Goal: Task Accomplishment & Management: Use online tool/utility

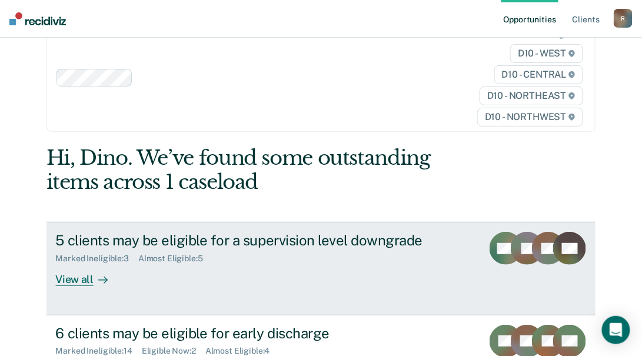
scroll to position [53, 0]
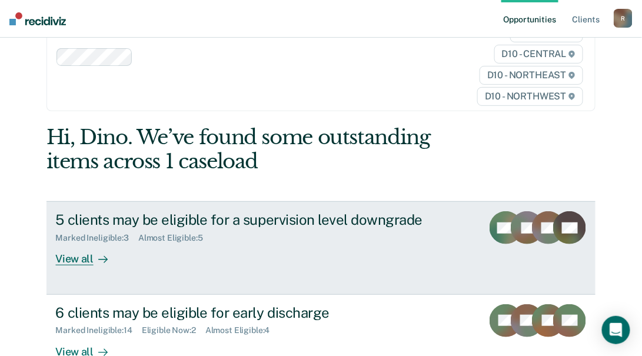
click at [73, 261] on div "View all" at bounding box center [89, 254] width 66 height 23
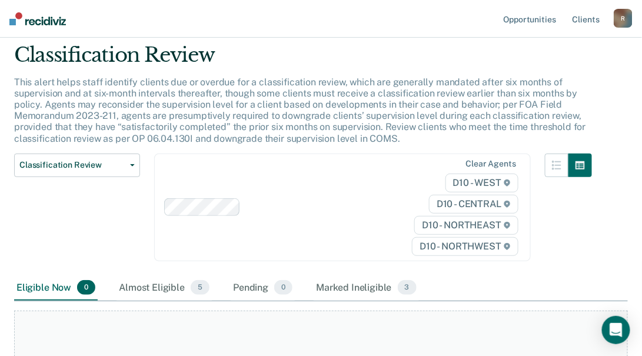
scroll to position [53, 0]
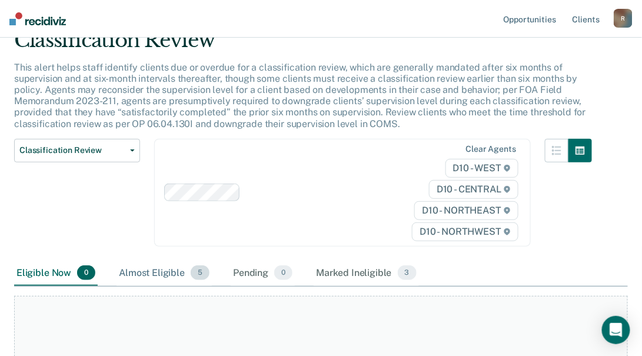
click at [158, 273] on div "Almost Eligible 5" at bounding box center [164, 274] width 95 height 26
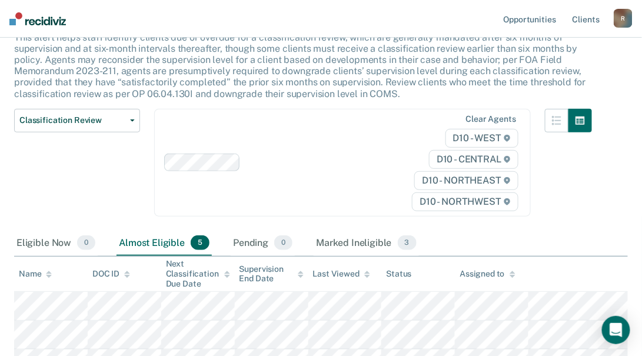
scroll to position [160, 0]
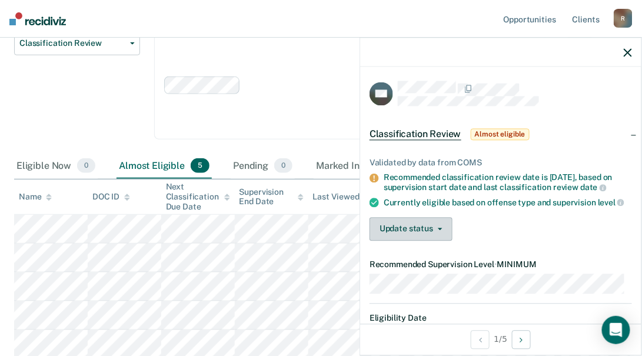
click at [417, 226] on button "Update status" at bounding box center [411, 229] width 83 height 24
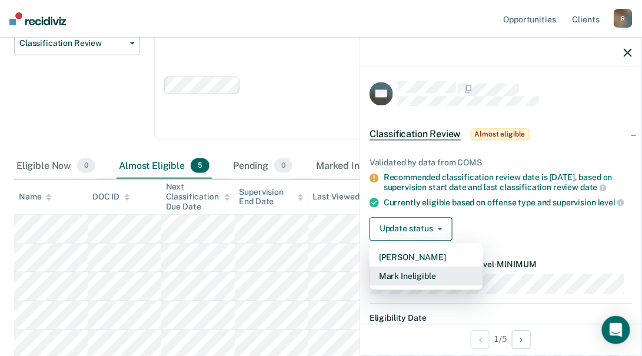
click at [410, 271] on button "Mark Ineligible" at bounding box center [427, 276] width 114 height 19
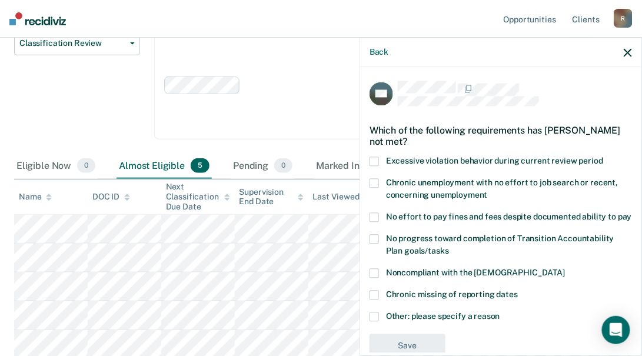
click at [377, 185] on span at bounding box center [374, 183] width 9 height 9
click at [488, 191] on input "Chronic unemployment with no effort to job search or recent, concerning unemplo…" at bounding box center [488, 191] width 0 height 0
click at [373, 224] on label "No effort to pay fines and fees despite documented ability to pay" at bounding box center [501, 219] width 263 height 12
click at [632, 213] on input "No effort to pay fines and fees despite documented ability to pay" at bounding box center [632, 213] width 0 height 0
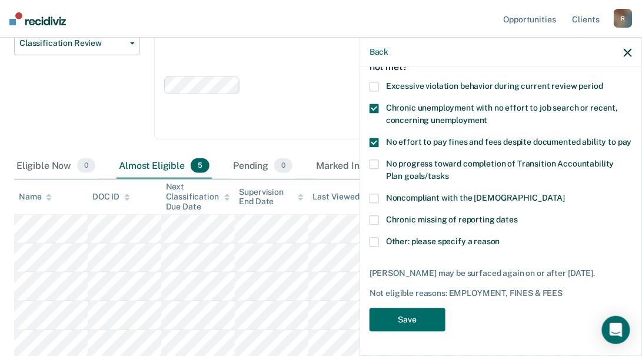
scroll to position [85, 0]
click at [416, 311] on button "Save" at bounding box center [408, 320] width 76 height 24
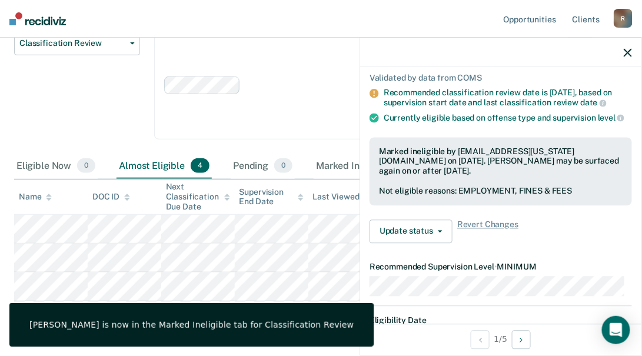
click at [626, 52] on icon "button" at bounding box center [628, 52] width 8 height 8
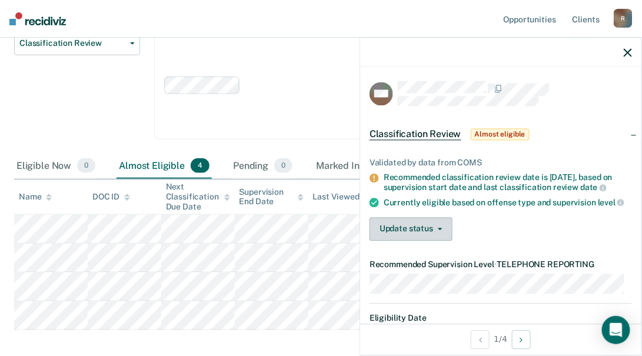
click at [393, 237] on button "Update status" at bounding box center [411, 229] width 83 height 24
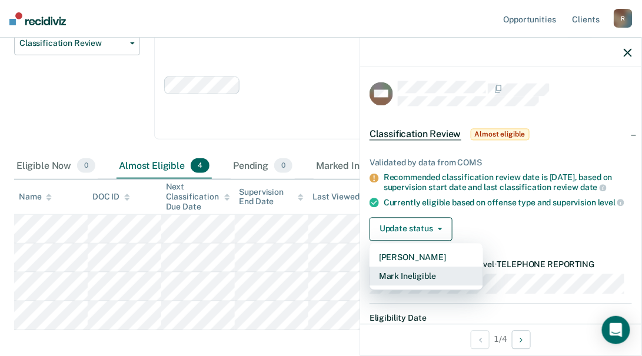
click at [399, 286] on button "Mark Ineligible" at bounding box center [427, 276] width 114 height 19
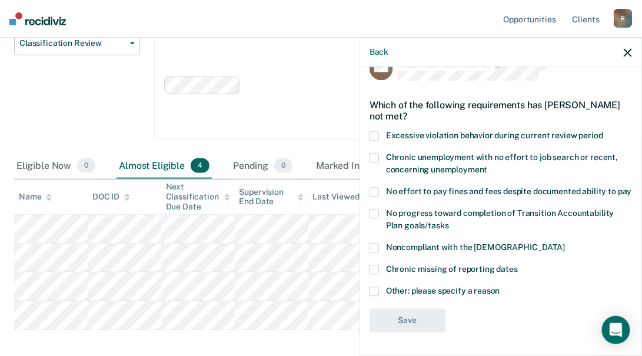
scroll to position [36, 0]
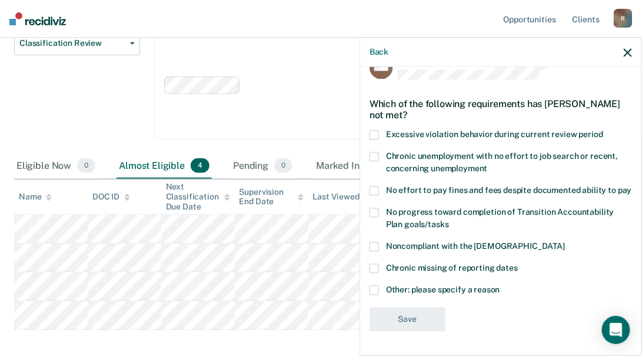
click at [374, 290] on span at bounding box center [374, 290] width 9 height 9
click at [500, 286] on input "Other: please specify a reason" at bounding box center [500, 286] width 0 height 0
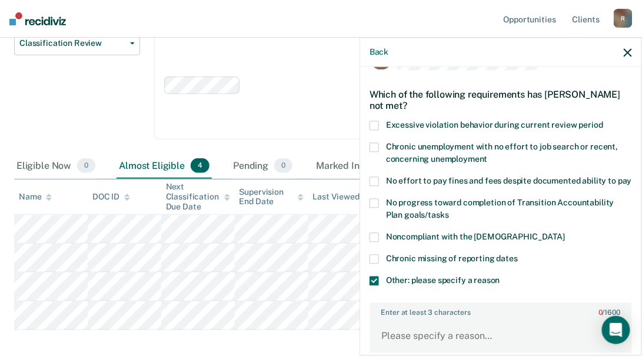
scroll to position [89, 0]
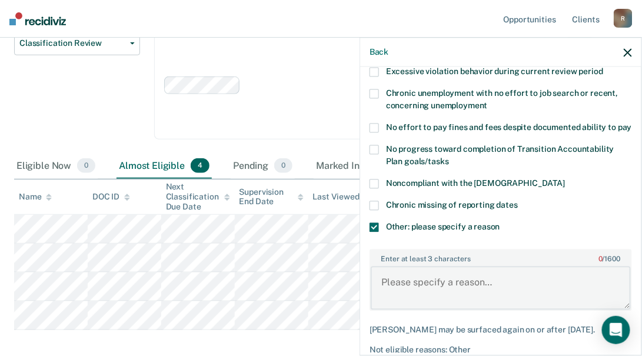
click at [433, 288] on textarea "Enter at least 3 characters 0 / 1600" at bounding box center [501, 288] width 260 height 44
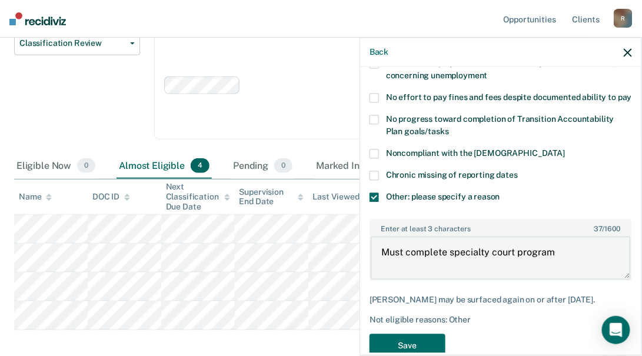
scroll to position [166, 0]
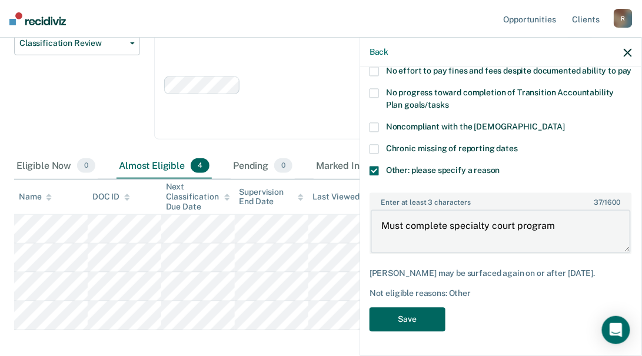
type textarea "Must complete specialty court program"
click at [405, 314] on button "Save" at bounding box center [408, 320] width 76 height 24
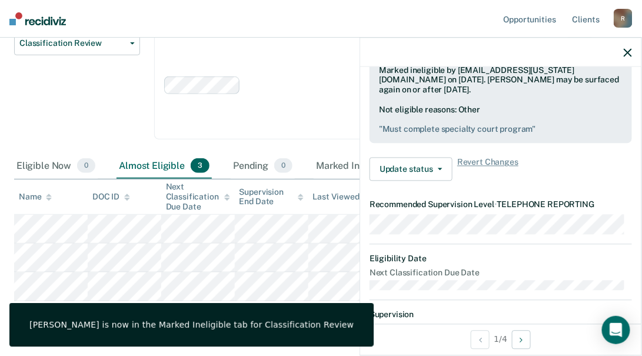
click at [628, 52] on icon "button" at bounding box center [628, 52] width 8 height 8
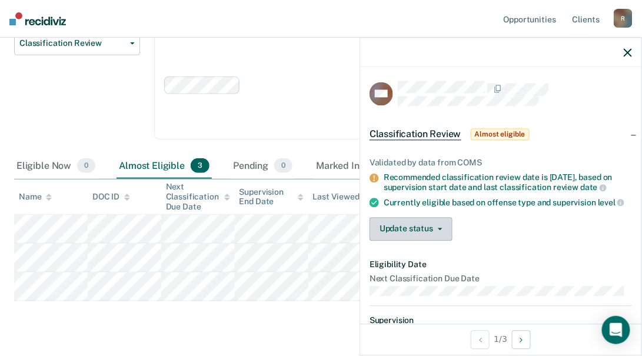
click at [407, 232] on button "Update status" at bounding box center [411, 229] width 83 height 24
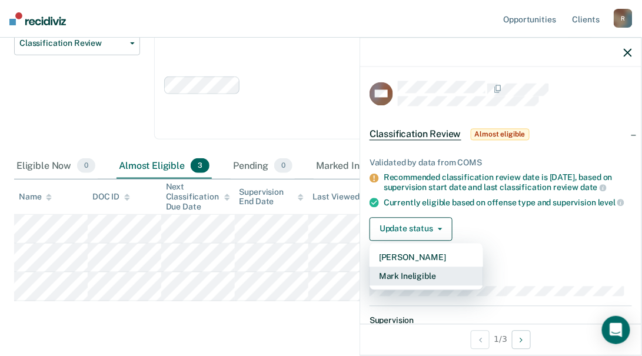
click at [401, 282] on button "Mark Ineligible" at bounding box center [427, 276] width 114 height 19
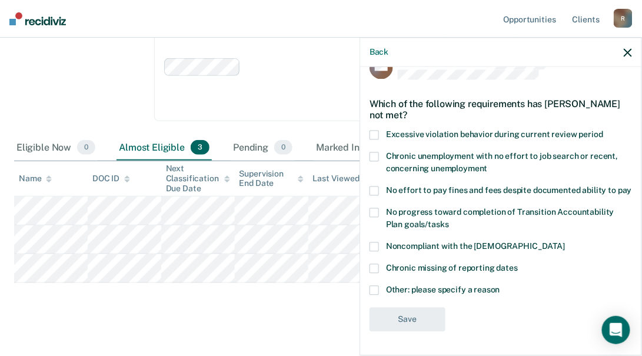
scroll to position [188, 0]
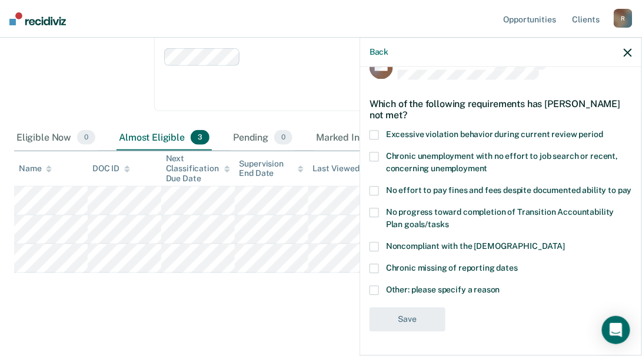
click at [371, 288] on span at bounding box center [374, 290] width 9 height 9
click at [500, 286] on input "Other: please specify a reason" at bounding box center [500, 286] width 0 height 0
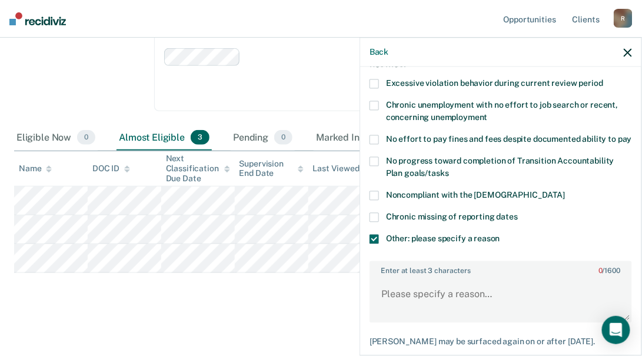
scroll to position [143, 0]
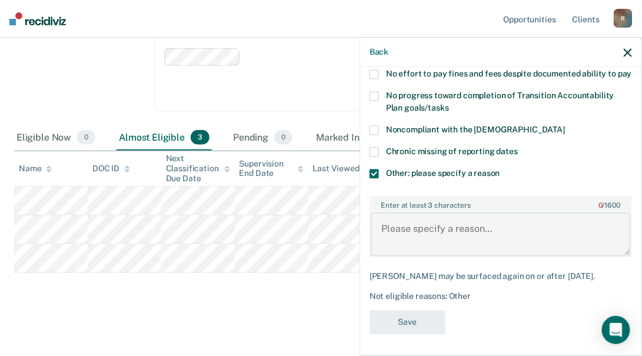
click at [410, 241] on textarea "Enter at least 3 characters 0 / 1600" at bounding box center [501, 235] width 260 height 44
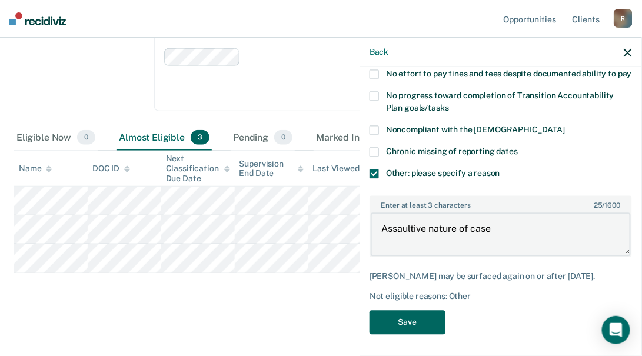
type textarea "Assaultive nature of case"
click at [378, 335] on button "Save" at bounding box center [408, 323] width 76 height 24
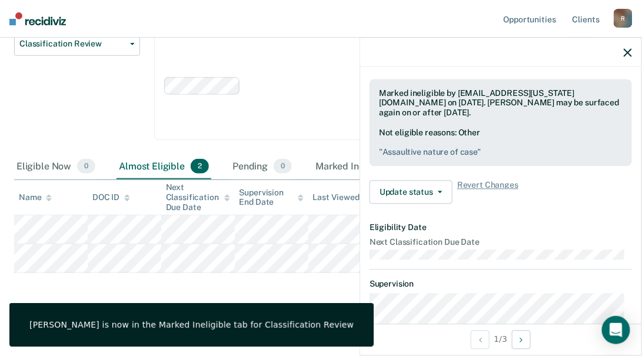
click at [628, 49] on icon "button" at bounding box center [628, 52] width 8 height 8
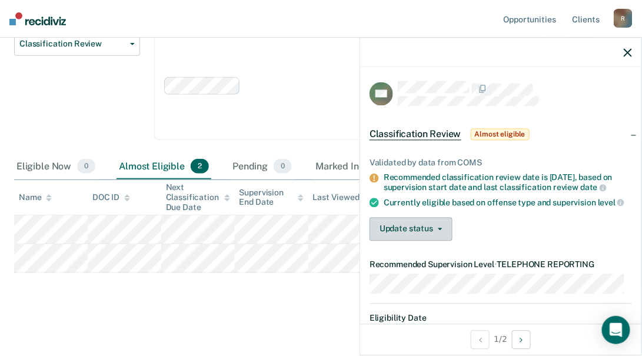
click at [399, 235] on button "Update status" at bounding box center [411, 229] width 83 height 24
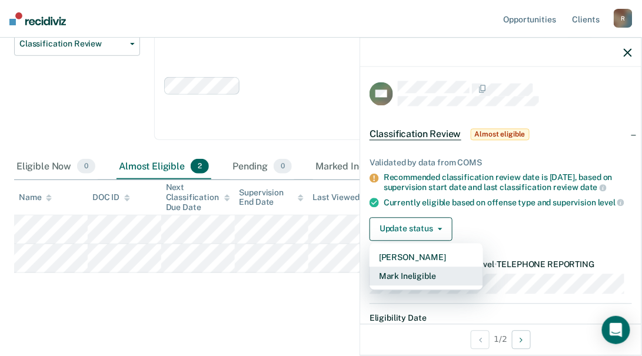
click at [424, 282] on button "Mark Ineligible" at bounding box center [427, 276] width 114 height 19
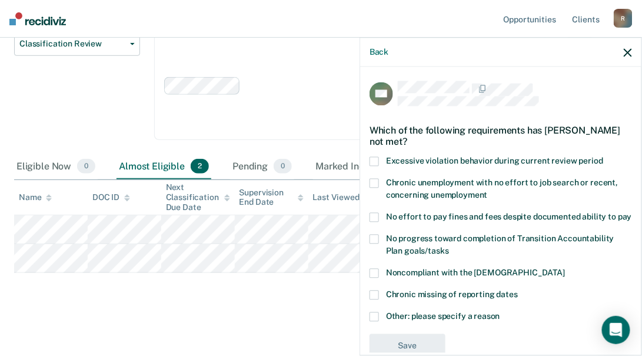
click at [378, 244] on span at bounding box center [374, 239] width 9 height 9
click at [449, 247] on input "No progress toward completion of Transition Accountability Plan goals/tasks" at bounding box center [449, 247] width 0 height 0
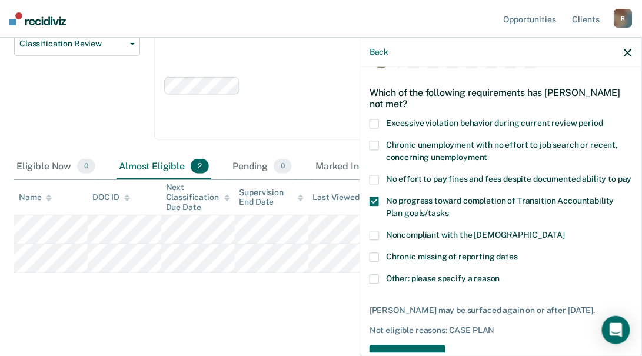
scroll to position [53, 0]
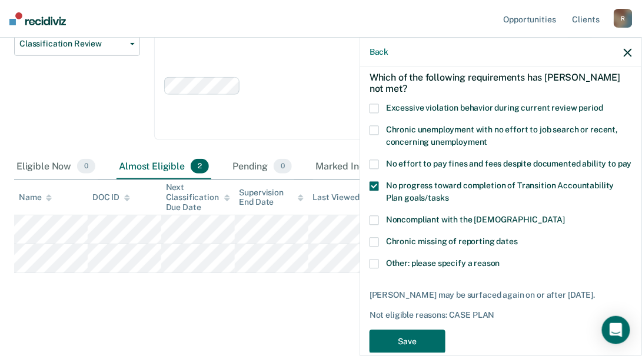
click at [376, 269] on span at bounding box center [374, 264] width 9 height 9
click at [500, 260] on input "Other: please specify a reason" at bounding box center [500, 260] width 0 height 0
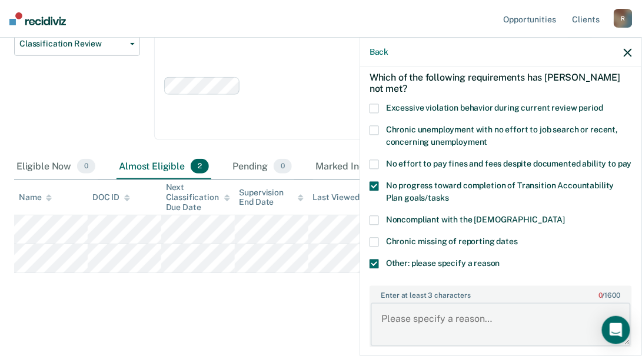
drag, startPoint x: 394, startPoint y: 318, endPoint x: 403, endPoint y: 328, distance: 13.8
click at [397, 322] on textarea "Enter at least 3 characters 0 / 1600" at bounding box center [501, 325] width 260 height 44
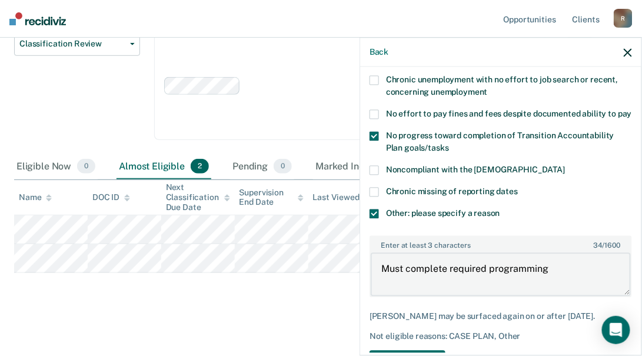
scroll to position [156, 0]
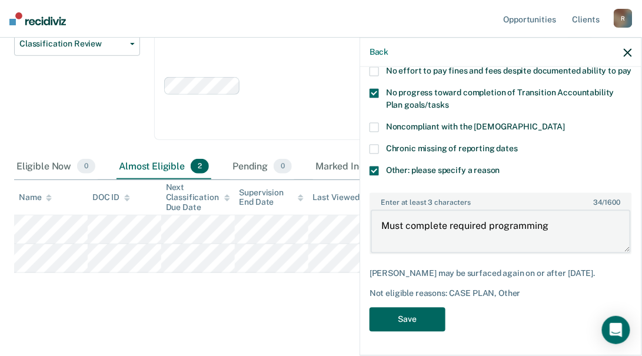
type textarea "Must complete required programming"
click at [406, 324] on button "Save" at bounding box center [408, 320] width 76 height 24
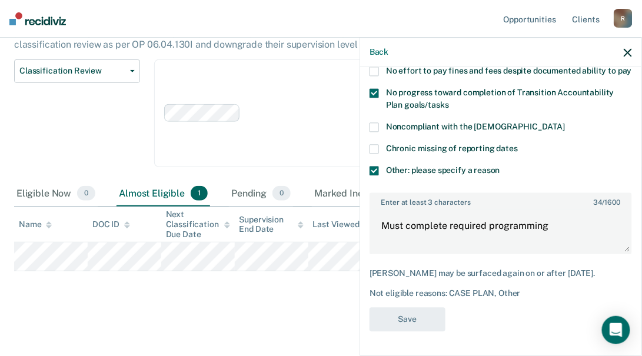
scroll to position [131, 0]
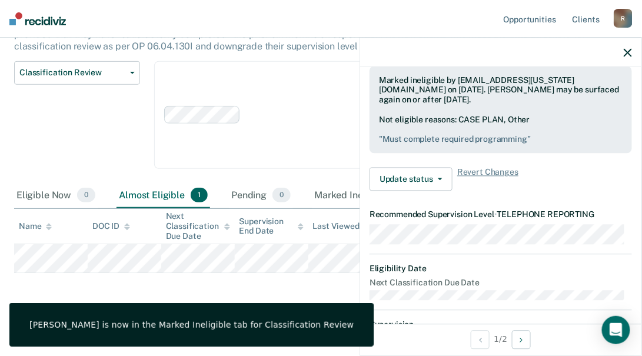
click at [627, 47] on button "button" at bounding box center [628, 52] width 8 height 10
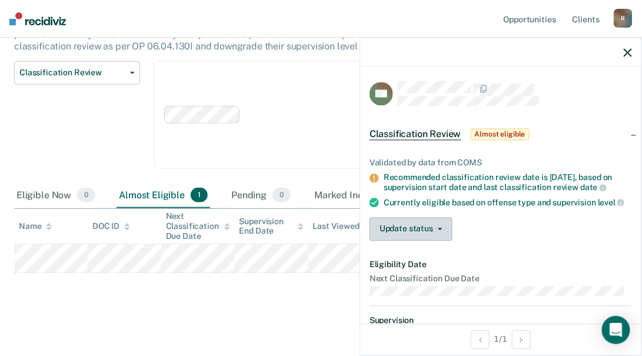
click at [399, 230] on button "Update status" at bounding box center [411, 229] width 83 height 24
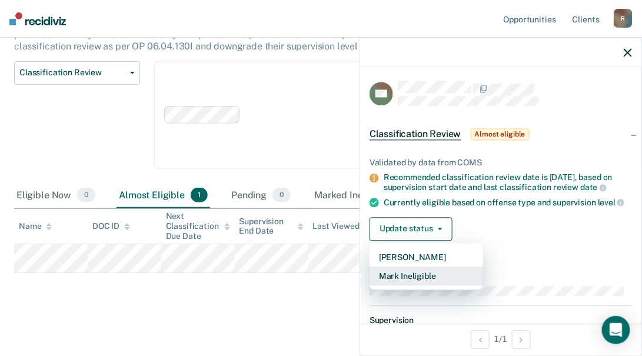
click at [388, 277] on button "Mark Ineligible" at bounding box center [427, 276] width 114 height 19
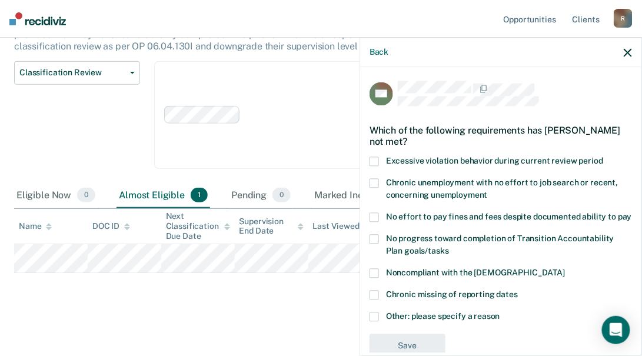
click at [379, 251] on label "No progress toward completion of Transition Accountability Plan goals/tasks" at bounding box center [501, 247] width 263 height 25
click at [449, 247] on input "No progress toward completion of Transition Accountability Plan goals/tasks" at bounding box center [449, 247] width 0 height 0
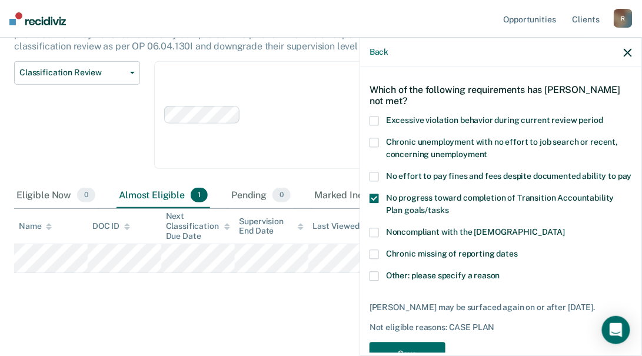
scroll to position [85, 0]
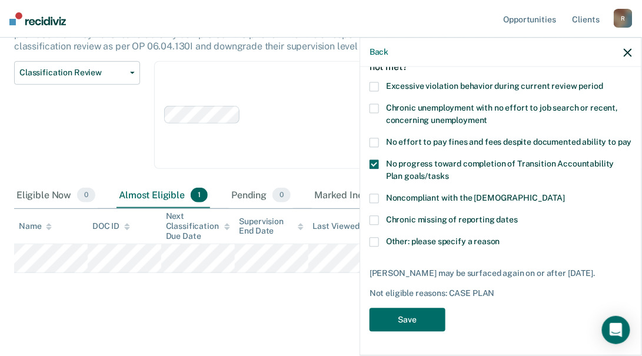
click at [373, 193] on div "No progress toward completion of Transition Accountability Plan goals/tasks" at bounding box center [501, 177] width 263 height 34
click at [373, 208] on div "Noncompliant with the [DEMOGRAPHIC_DATA]" at bounding box center [501, 205] width 263 height 22
click at [373, 197] on span at bounding box center [374, 198] width 9 height 9
click at [565, 194] on input "Noncompliant with the [DEMOGRAPHIC_DATA]" at bounding box center [565, 194] width 0 height 0
click at [389, 316] on button "Save" at bounding box center [408, 320] width 76 height 24
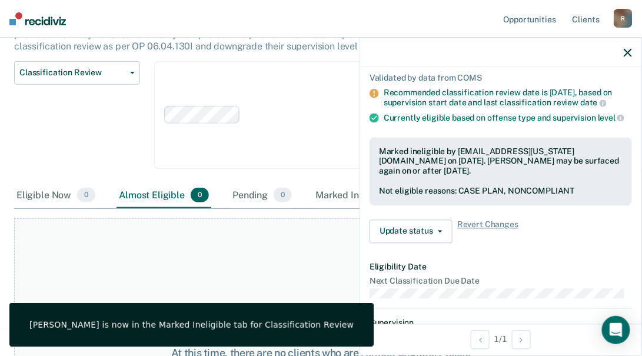
click at [627, 52] on icon "button" at bounding box center [628, 52] width 8 height 8
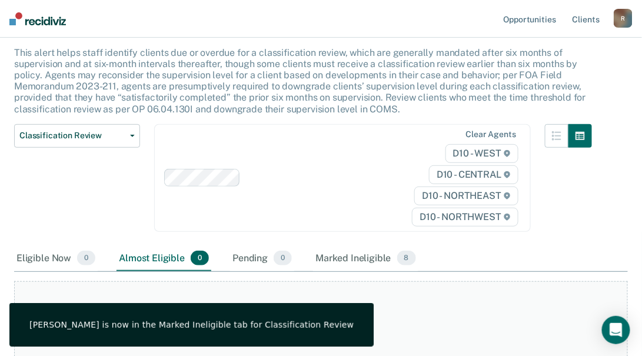
scroll to position [0, 0]
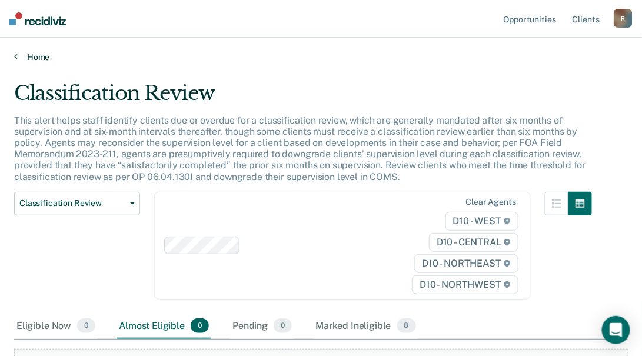
click at [15, 54] on icon at bounding box center [16, 56] width 4 height 9
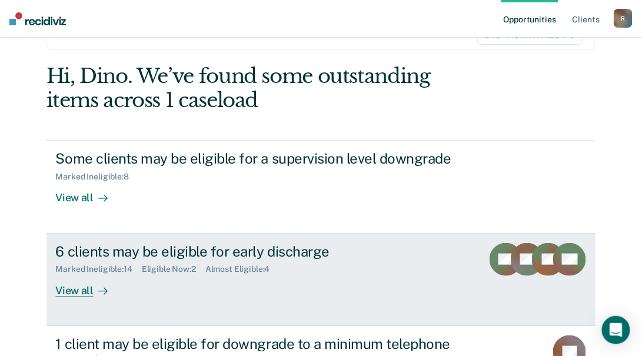
scroll to position [160, 0]
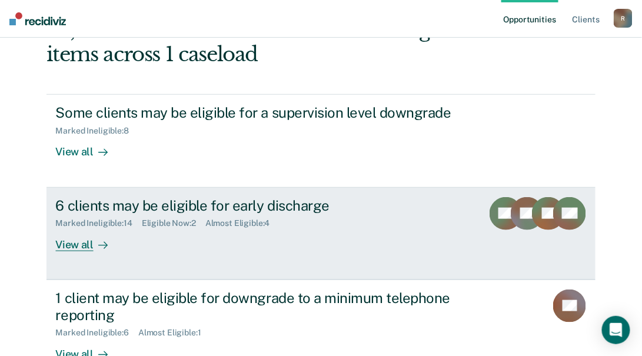
click at [74, 248] on div "View all" at bounding box center [89, 239] width 66 height 23
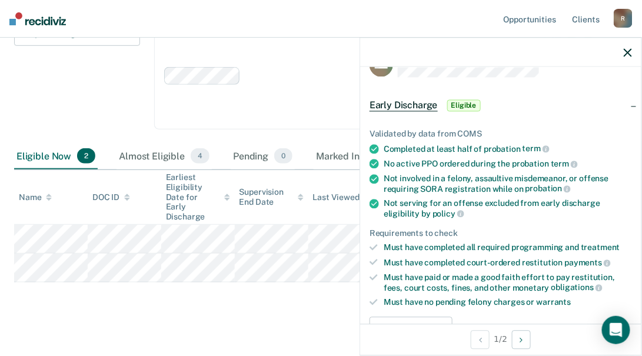
scroll to position [53, 0]
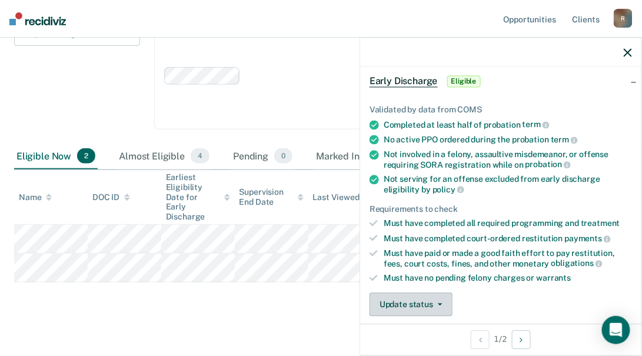
click at [433, 301] on button "Update status" at bounding box center [411, 305] width 83 height 24
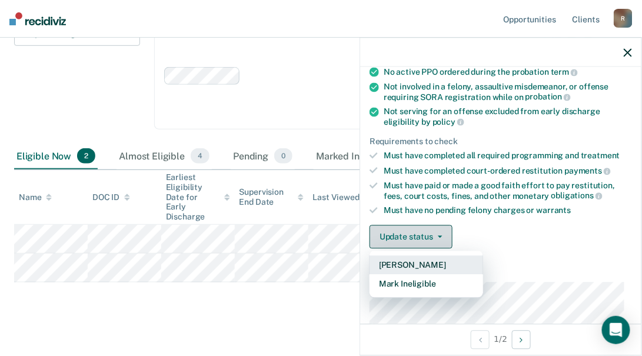
scroll to position [227, 0]
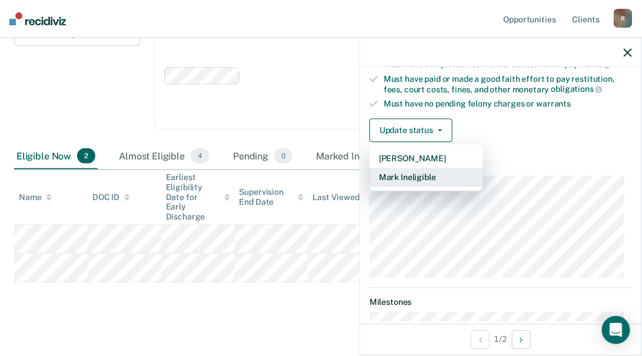
click at [435, 172] on button "Mark Ineligible" at bounding box center [427, 177] width 114 height 19
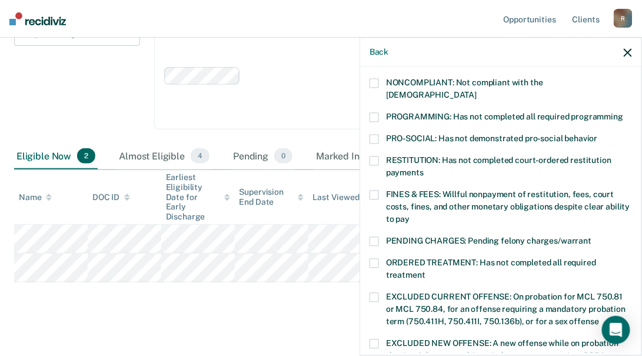
click at [377, 191] on span at bounding box center [374, 195] width 9 height 9
click at [410, 215] on input "FINES & FEES: Willful nonpayment of restitution, fees, court costs, fines, and …" at bounding box center [410, 215] width 0 height 0
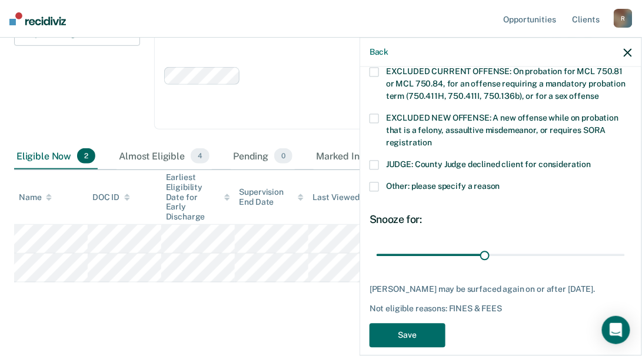
scroll to position [454, 0]
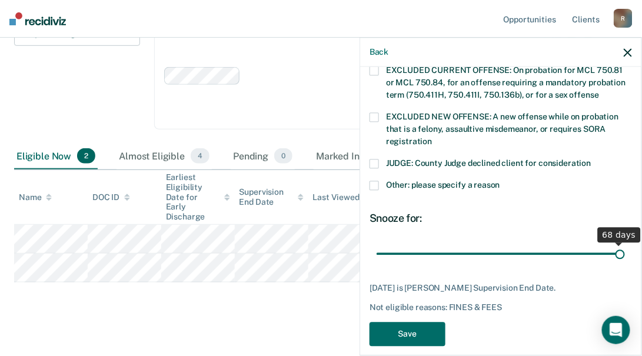
drag, startPoint x: 479, startPoint y: 240, endPoint x: 737, endPoint y: 252, distance: 258.1
type input "68"
click at [625, 252] on input "range" at bounding box center [501, 254] width 248 height 21
click at [400, 323] on button "Save" at bounding box center [408, 335] width 76 height 24
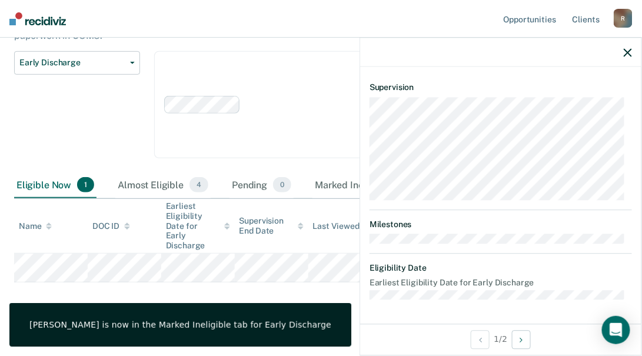
scroll to position [387, 0]
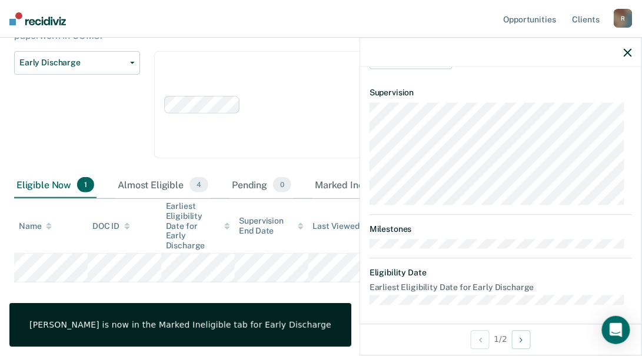
click at [628, 51] on icon "button" at bounding box center [628, 52] width 8 height 8
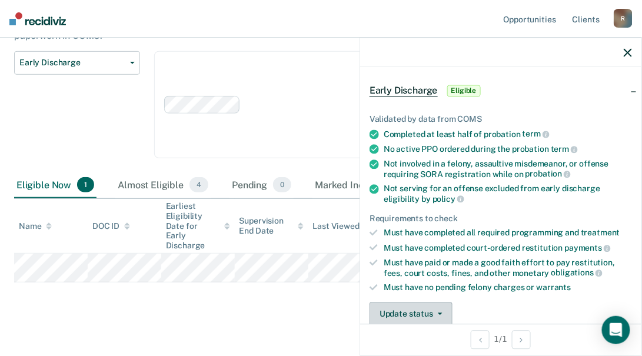
scroll to position [107, 0]
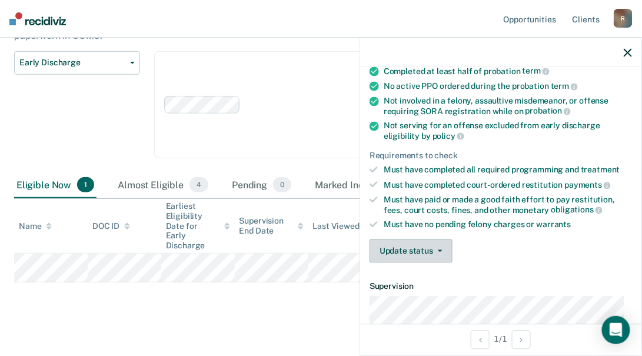
click at [402, 247] on button "Update status" at bounding box center [411, 251] width 83 height 24
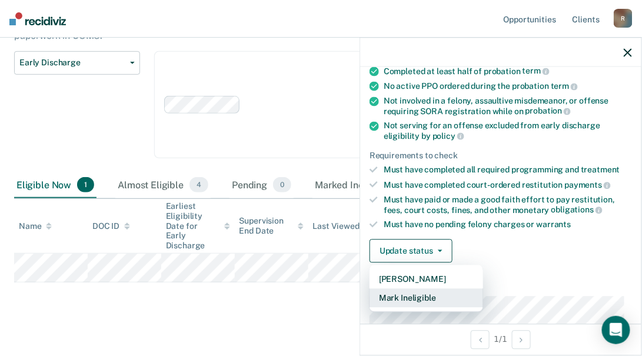
click at [392, 295] on button "Mark Ineligible" at bounding box center [427, 297] width 114 height 19
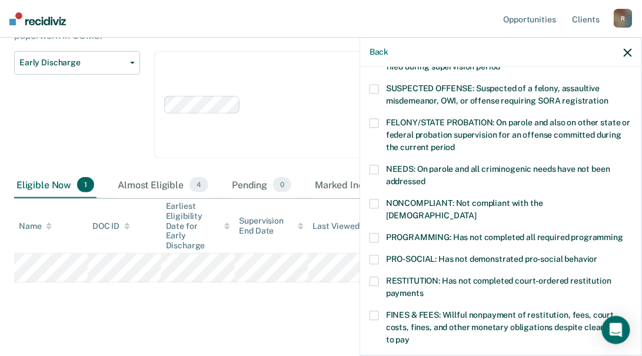
click at [379, 234] on label "PROGRAMMING: Has not completed all required programming" at bounding box center [501, 240] width 263 height 12
click at [623, 234] on input "PROGRAMMING: Has not completed all required programming" at bounding box center [623, 234] width 0 height 0
click at [376, 311] on span at bounding box center [374, 315] width 9 height 9
click at [410, 336] on input "FINES & FEES: Willful nonpayment of restitution, fees, court costs, fines, and …" at bounding box center [410, 336] width 0 height 0
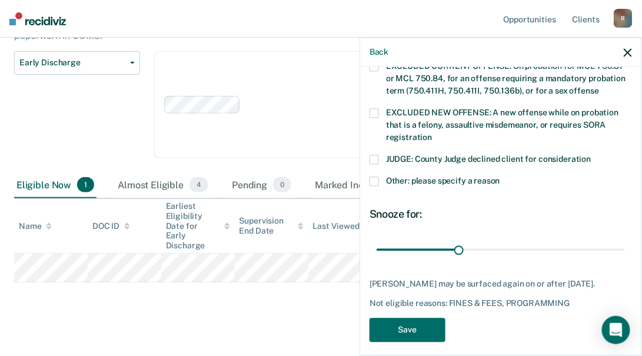
scroll to position [463, 0]
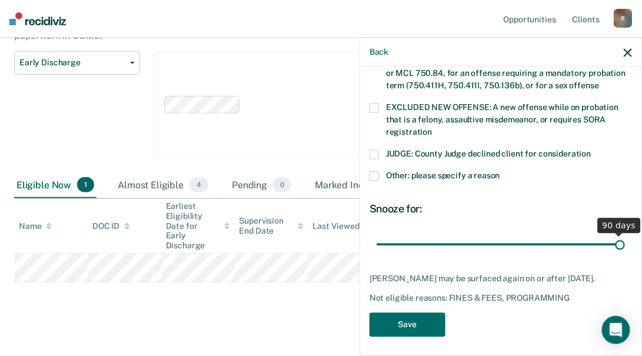
drag, startPoint x: 453, startPoint y: 228, endPoint x: 661, endPoint y: 237, distance: 208.0
type input "90"
click at [625, 237] on input "range" at bounding box center [501, 244] width 248 height 21
click at [410, 328] on button "Save" at bounding box center [408, 325] width 76 height 24
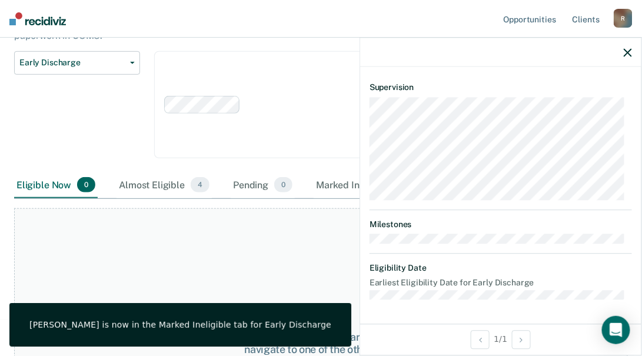
scroll to position [387, 0]
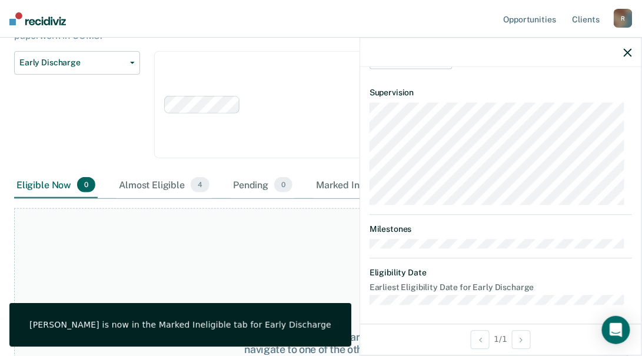
click at [628, 52] on icon "button" at bounding box center [628, 52] width 8 height 8
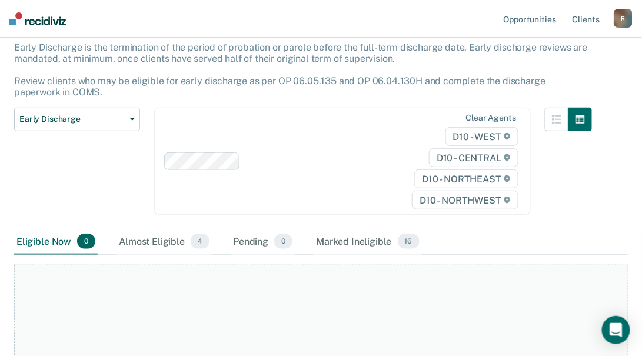
scroll to position [0, 0]
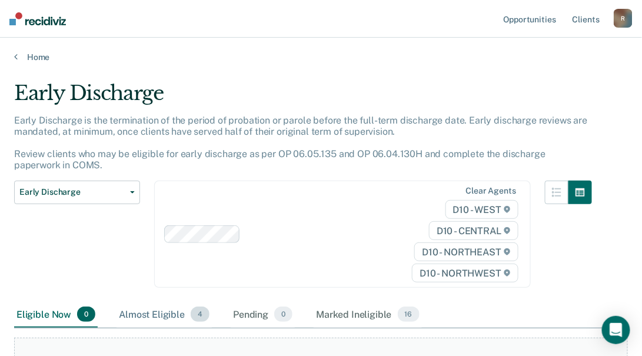
click at [157, 314] on div "Almost Eligible 4" at bounding box center [164, 315] width 95 height 26
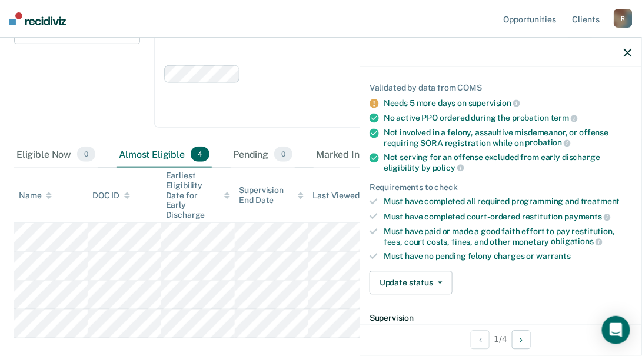
scroll to position [214, 0]
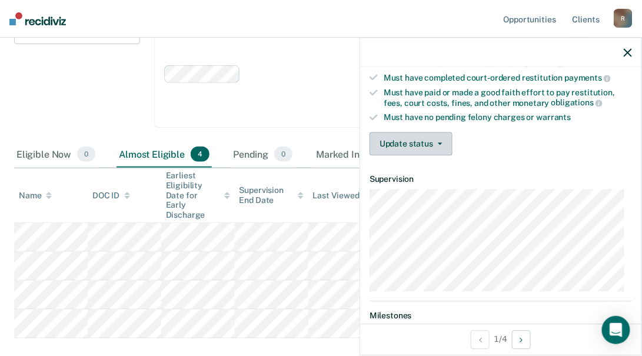
click at [396, 137] on button "Update status" at bounding box center [411, 144] width 83 height 24
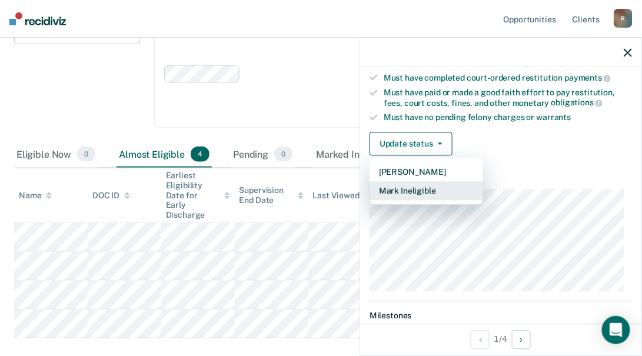
click at [423, 183] on button "Mark Ineligible" at bounding box center [427, 190] width 114 height 19
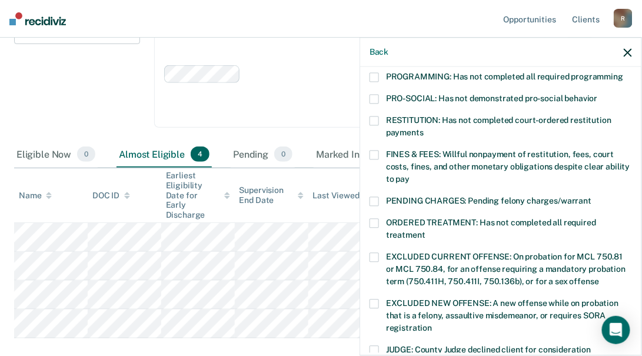
scroll to position [321, 0]
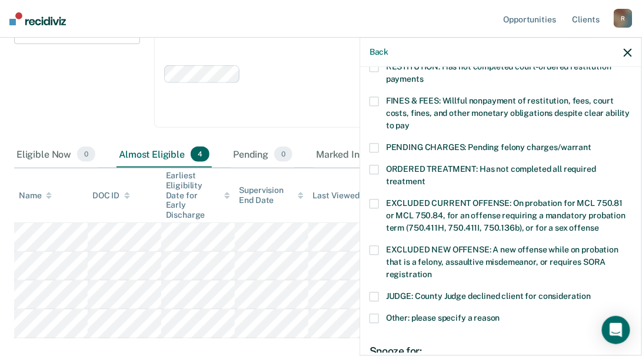
click at [379, 314] on span at bounding box center [374, 318] width 9 height 9
click at [500, 314] on input "Other: please specify a reason" at bounding box center [500, 314] width 0 height 0
click at [398, 342] on label "Enter at least 3 characters 0 / 1600" at bounding box center [501, 348] width 260 height 13
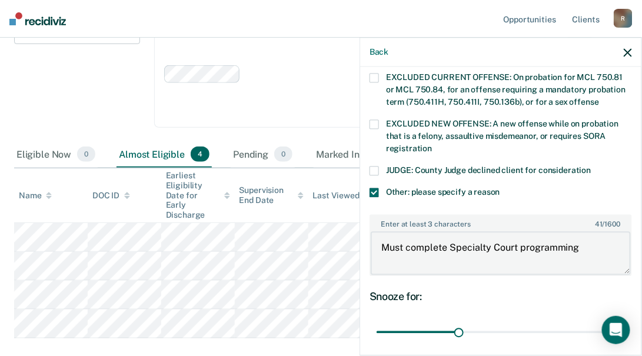
scroll to position [535, 0]
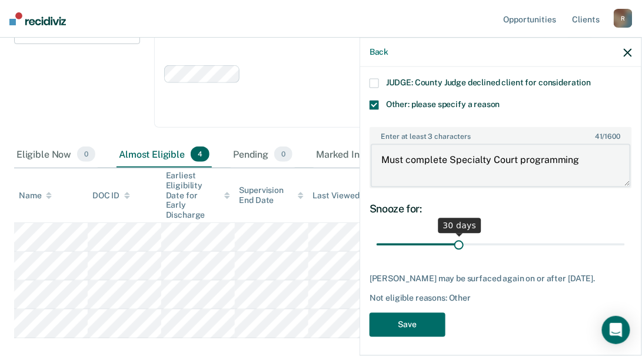
type textarea "Must complete Specialty Court programming"
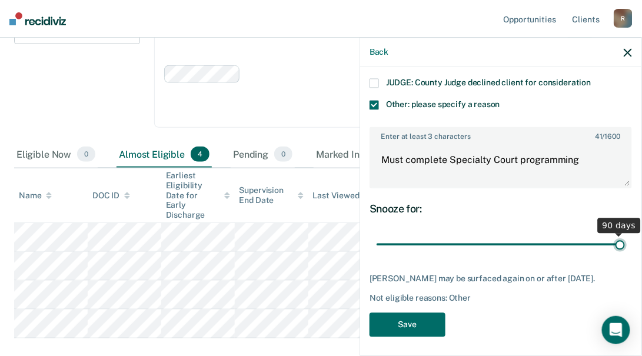
drag, startPoint x: 455, startPoint y: 229, endPoint x: 620, endPoint y: 230, distance: 165.4
type input "90"
click at [620, 234] on input "range" at bounding box center [501, 244] width 248 height 21
click at [394, 326] on button "Save" at bounding box center [408, 325] width 76 height 24
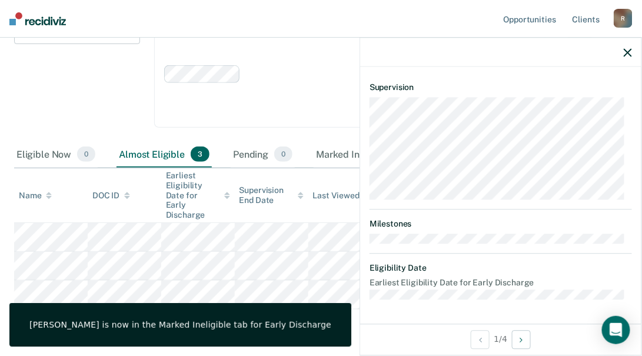
scroll to position [407, 0]
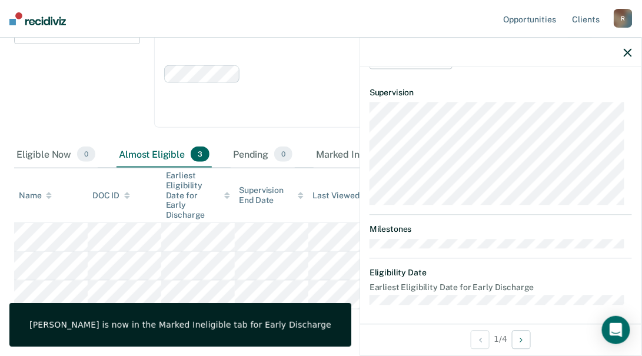
click at [628, 48] on icon "button" at bounding box center [628, 52] width 8 height 8
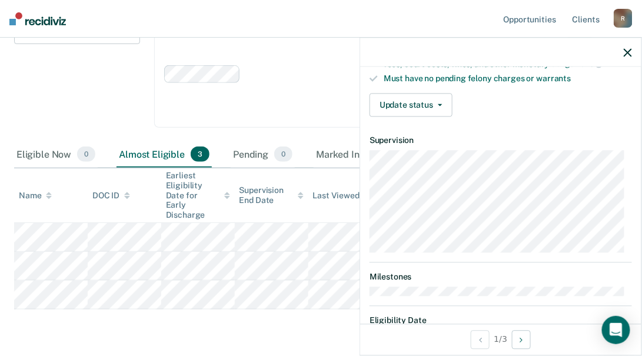
scroll to position [193, 0]
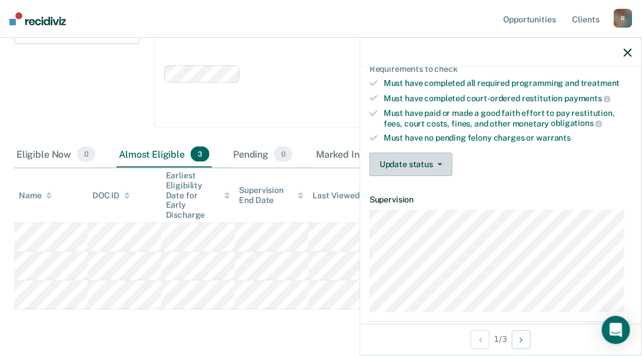
click at [430, 160] on button "Update status" at bounding box center [411, 164] width 83 height 24
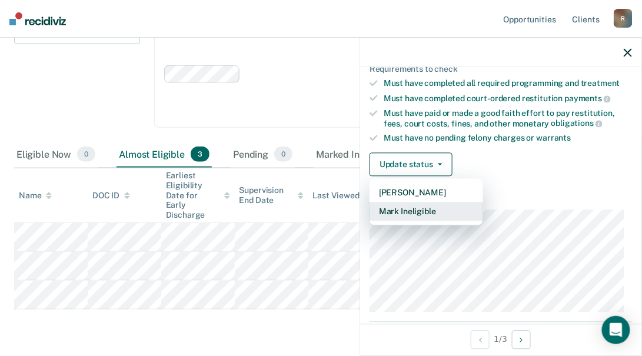
click at [421, 205] on button "Mark Ineligible" at bounding box center [427, 211] width 114 height 19
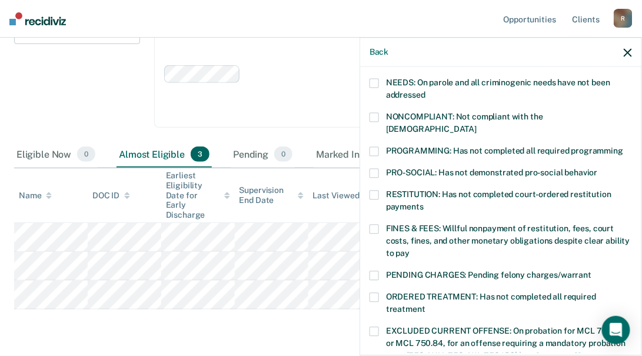
click at [384, 225] on label "FINES & FEES: Willful nonpayment of restitution, fees, court costs, fines, and …" at bounding box center [501, 243] width 263 height 37
click at [410, 250] on input "FINES & FEES: Willful nonpayment of restitution, fees, court costs, fines, and …" at bounding box center [410, 250] width 0 height 0
click at [374, 147] on span at bounding box center [374, 151] width 9 height 9
click at [623, 147] on input "PROGRAMMING: Has not completed all required programming" at bounding box center [623, 147] width 0 height 0
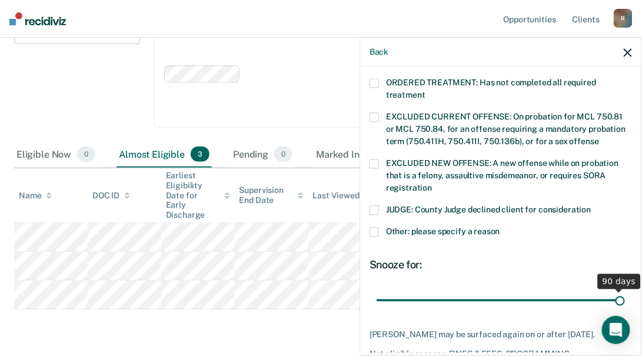
drag, startPoint x: 460, startPoint y: 285, endPoint x: 631, endPoint y: 282, distance: 171.3
type input "90"
click at [625, 290] on input "range" at bounding box center [501, 300] width 248 height 21
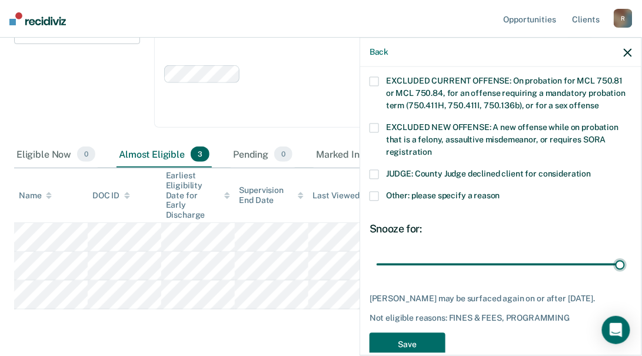
scroll to position [463, 0]
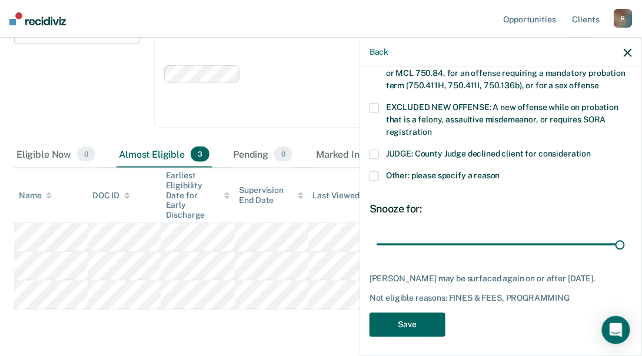
click at [424, 314] on button "Save" at bounding box center [408, 325] width 76 height 24
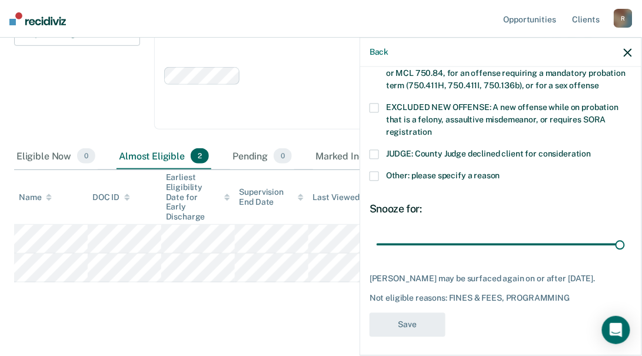
scroll to position [387, 0]
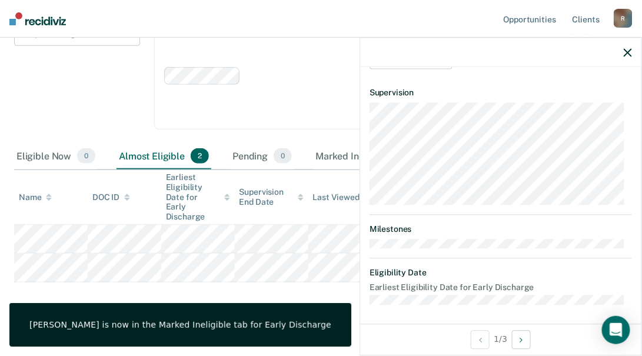
click at [625, 51] on icon "button" at bounding box center [628, 52] width 8 height 8
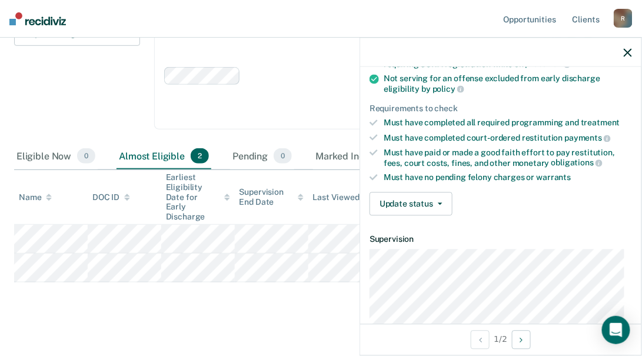
scroll to position [160, 0]
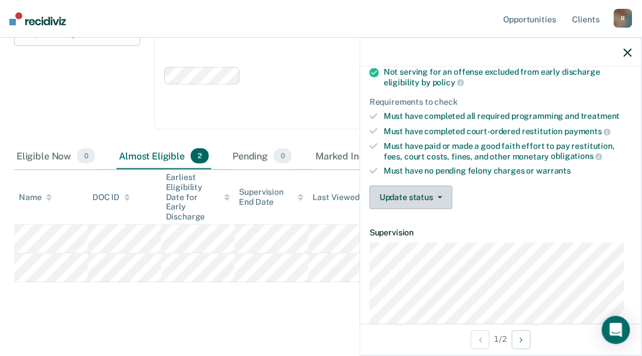
click at [416, 198] on button "Update status" at bounding box center [411, 197] width 83 height 24
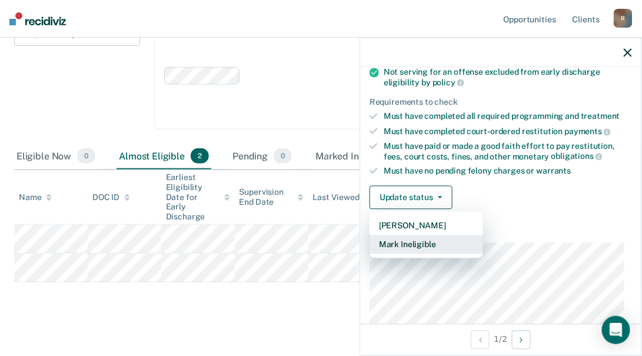
click at [400, 245] on button "Mark Ineligible" at bounding box center [427, 244] width 114 height 19
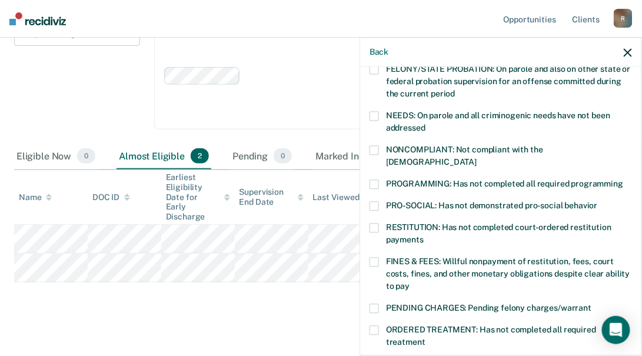
click at [377, 180] on span at bounding box center [374, 184] width 9 height 9
click at [623, 180] on input "PROGRAMMING: Has not completed all required programming" at bounding box center [623, 180] width 0 height 0
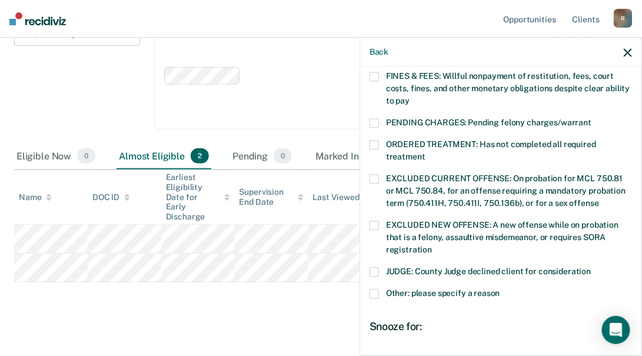
scroll to position [428, 0]
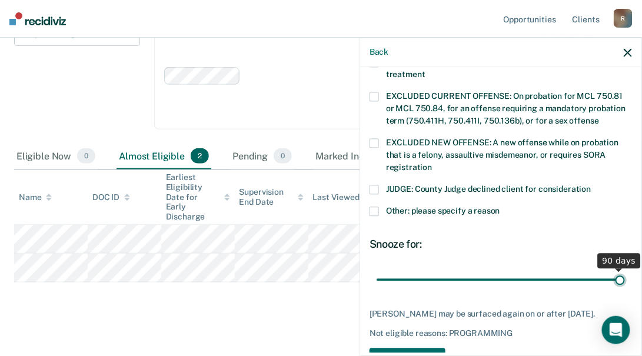
drag, startPoint x: 456, startPoint y: 267, endPoint x: 664, endPoint y: 260, distance: 207.9
type input "90"
click at [625, 270] on input "range" at bounding box center [501, 280] width 248 height 21
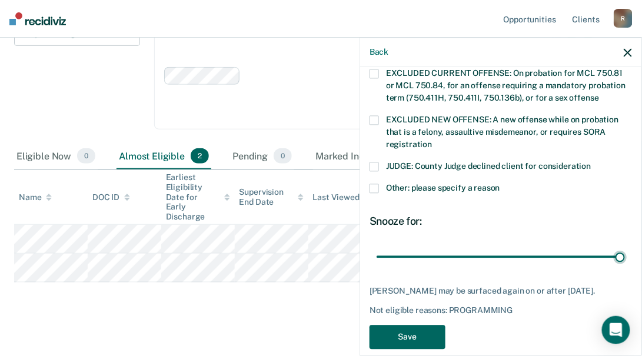
scroll to position [463, 0]
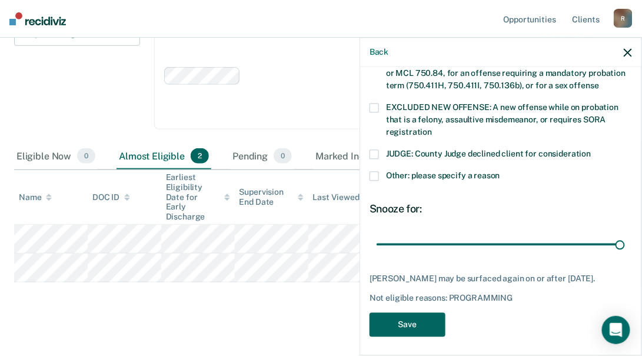
click at [414, 314] on button "Save" at bounding box center [408, 325] width 76 height 24
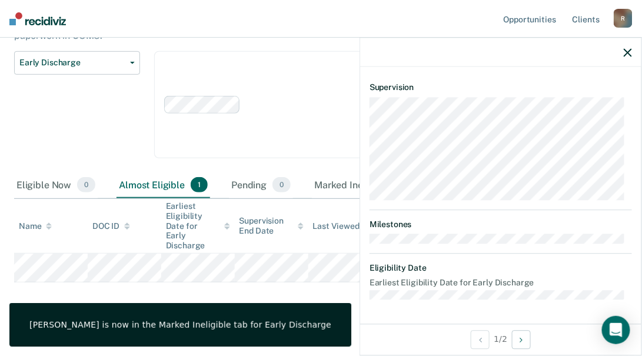
scroll to position [387, 0]
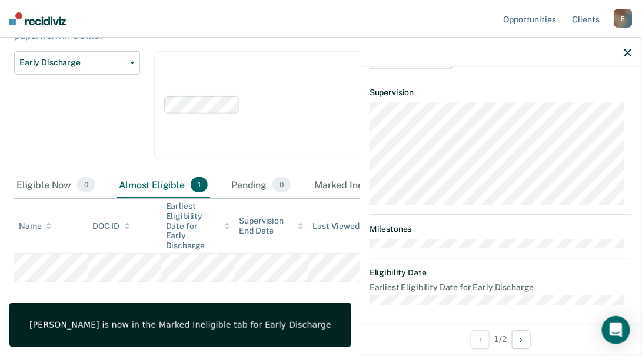
click at [633, 54] on div at bounding box center [500, 52] width 281 height 29
click at [629, 53] on icon "button" at bounding box center [628, 52] width 8 height 8
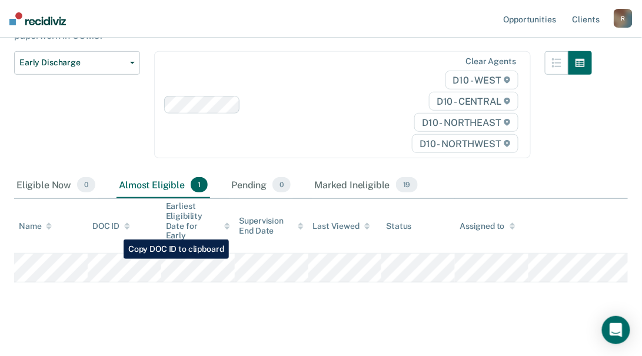
drag, startPoint x: 137, startPoint y: 272, endPoint x: 113, endPoint y: 298, distance: 35.0
click at [113, 298] on div "Early Discharge Early Discharge is the termination of the period of probation o…" at bounding box center [321, 134] width 614 height 365
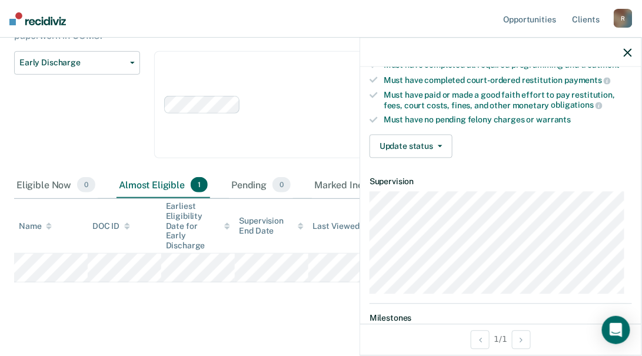
scroll to position [214, 0]
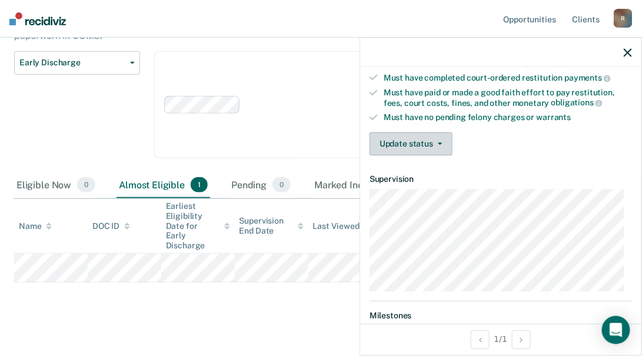
click at [416, 137] on button "Update status" at bounding box center [411, 144] width 83 height 24
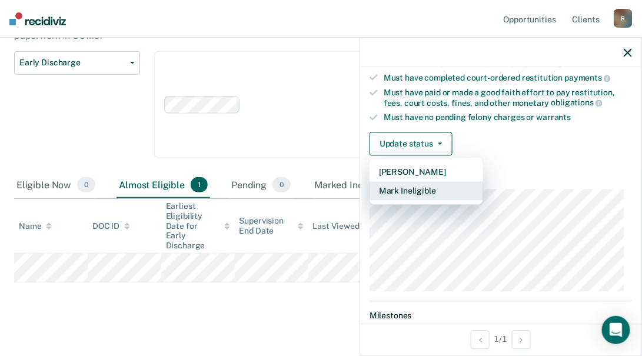
click at [437, 187] on button "Mark Ineligible" at bounding box center [427, 190] width 114 height 19
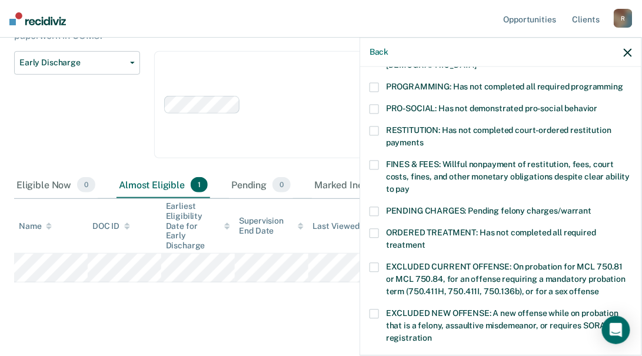
scroll to position [321, 0]
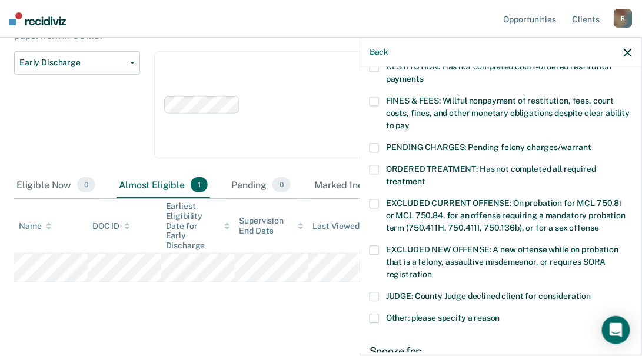
click at [393, 292] on span "JUDGE: County Judge declined client for consideration" at bounding box center [488, 296] width 205 height 9
click at [592, 293] on input "JUDGE: County Judge declined client for consideration" at bounding box center [592, 293] width 0 height 0
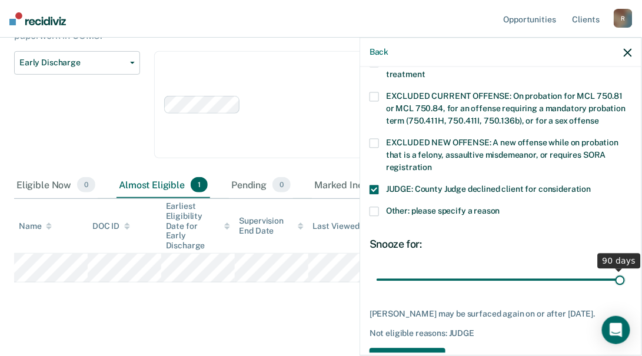
drag, startPoint x: 457, startPoint y: 267, endPoint x: 714, endPoint y: 276, distance: 257.4
type input "90"
click at [625, 276] on input "range" at bounding box center [501, 280] width 248 height 21
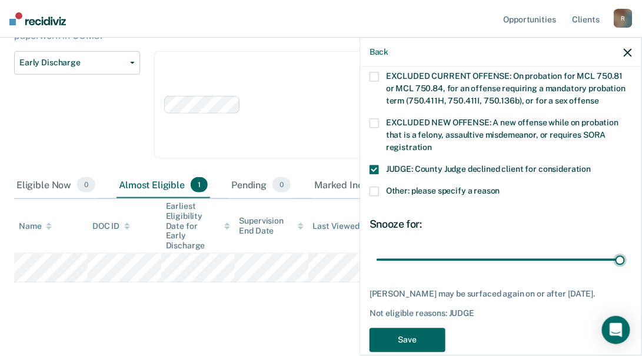
scroll to position [463, 0]
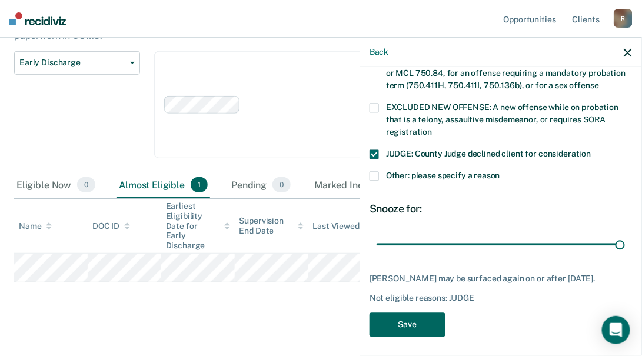
click at [400, 320] on button "Save" at bounding box center [408, 325] width 76 height 24
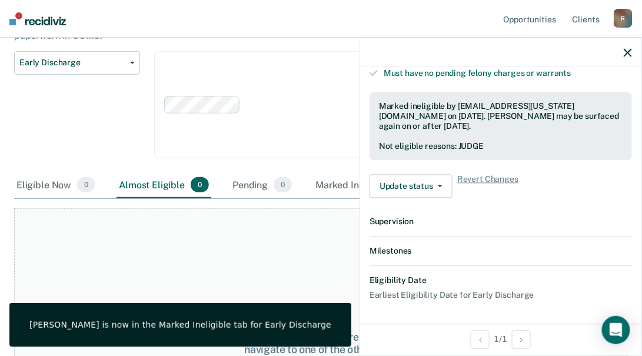
scroll to position [387, 0]
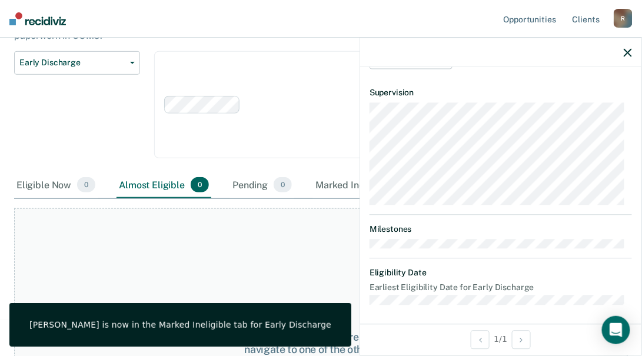
click at [631, 54] on div at bounding box center [500, 52] width 281 height 29
click at [631, 54] on icon "button" at bounding box center [628, 52] width 8 height 8
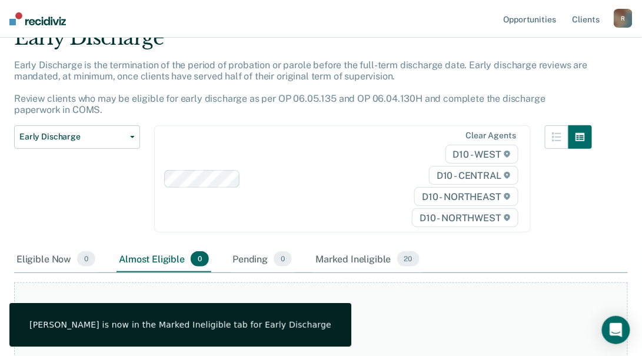
scroll to position [0, 0]
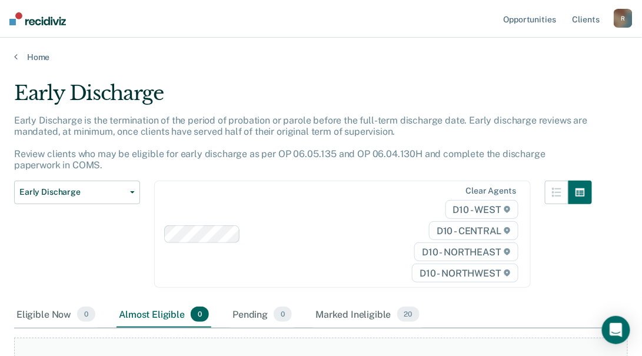
click at [12, 57] on div "Home" at bounding box center [321, 50] width 642 height 25
click at [15, 60] on icon at bounding box center [16, 56] width 4 height 9
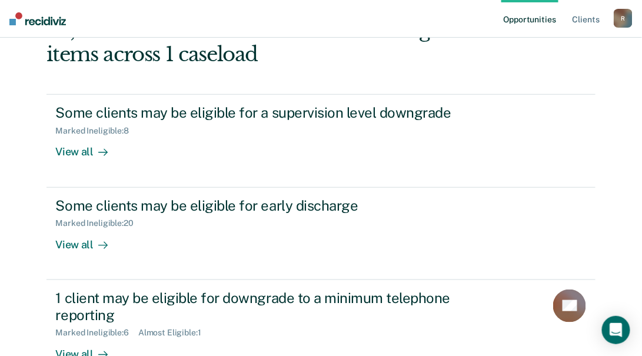
scroll to position [267, 0]
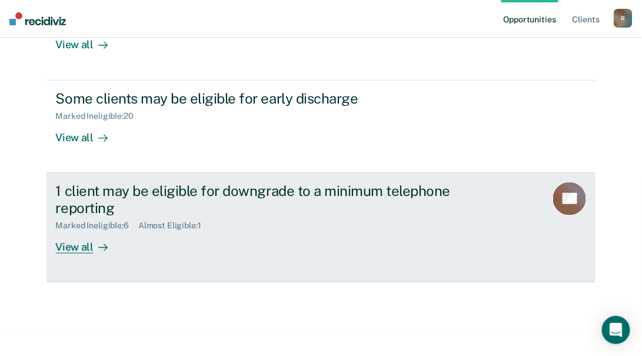
click at [71, 248] on div "View all" at bounding box center [89, 242] width 66 height 23
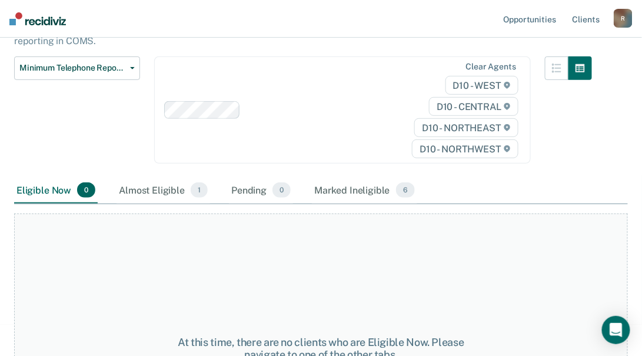
scroll to position [107, 0]
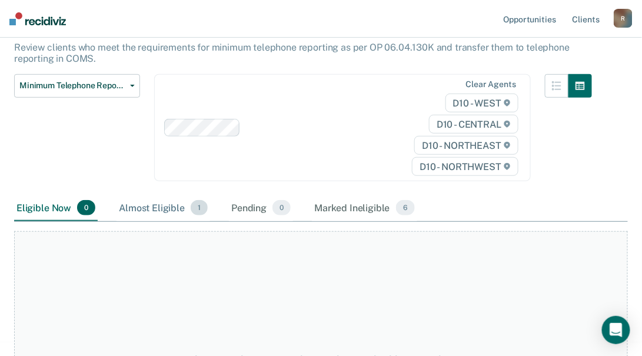
click at [147, 203] on div "Almost Eligible 1" at bounding box center [164, 208] width 94 height 26
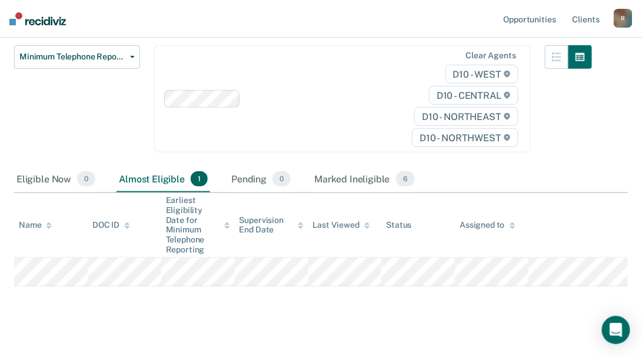
scroll to position [149, 0]
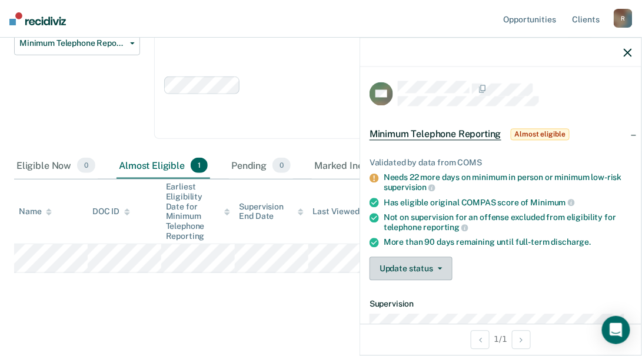
click at [407, 264] on button "Update status" at bounding box center [411, 269] width 83 height 24
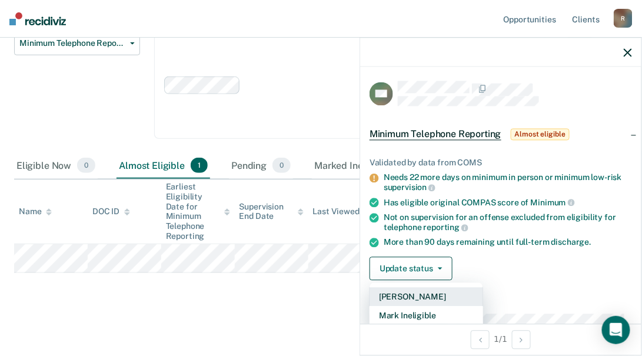
scroll to position [53, 0]
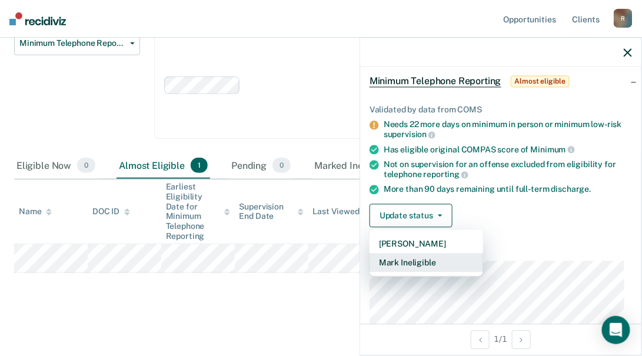
click at [407, 265] on button "Mark Ineligible" at bounding box center [427, 262] width 114 height 19
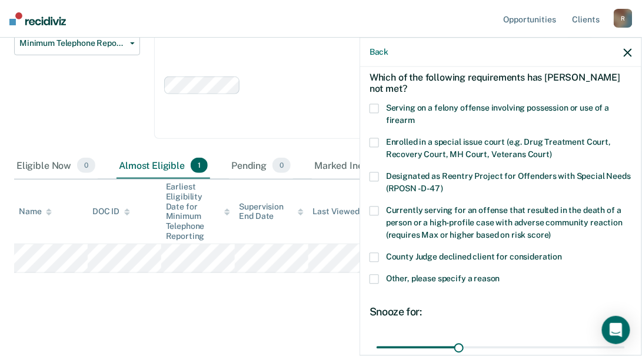
click at [374, 253] on span at bounding box center [374, 257] width 9 height 9
click at [563, 253] on input "County Judge declined client for consideration" at bounding box center [563, 253] width 0 height 0
drag, startPoint x: 458, startPoint y: 345, endPoint x: 603, endPoint y: 313, distance: 149.0
type input "90"
click at [625, 351] on input "range" at bounding box center [501, 347] width 248 height 21
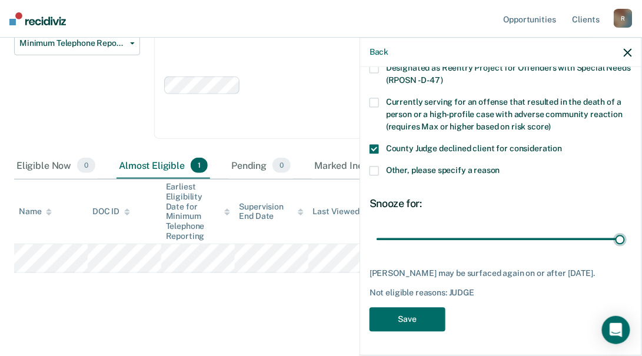
scroll to position [168, 0]
click at [397, 316] on button "Save" at bounding box center [408, 320] width 76 height 24
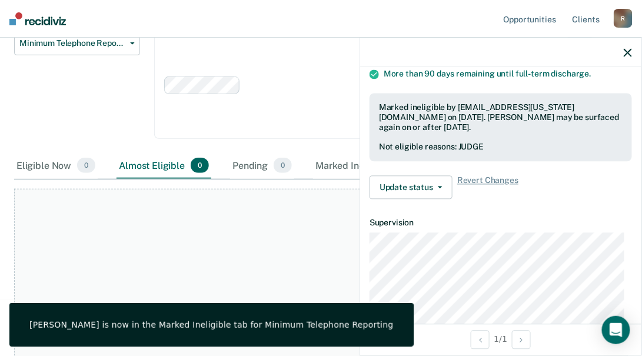
click at [632, 54] on icon "button" at bounding box center [628, 52] width 8 height 8
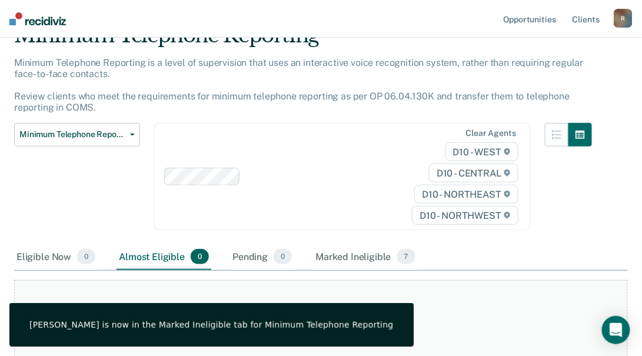
scroll to position [0, 0]
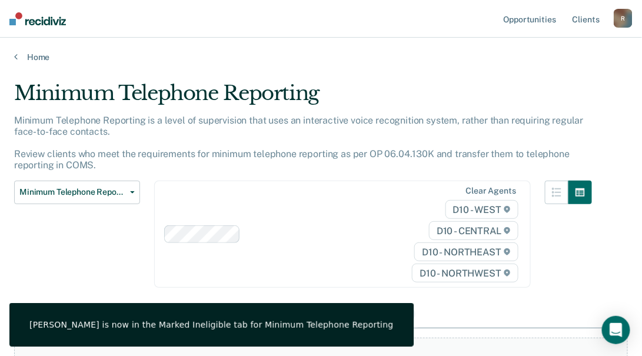
click at [14, 58] on div "Home" at bounding box center [321, 50] width 642 height 25
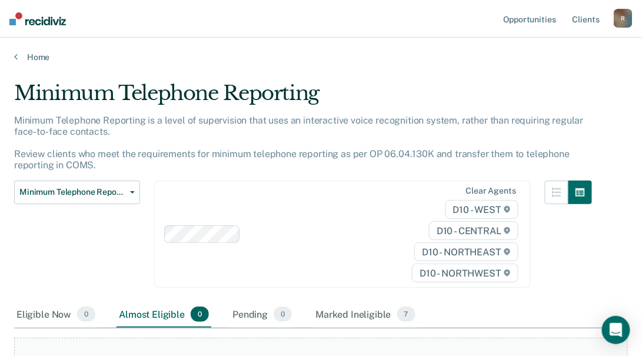
click at [12, 55] on div "Home" at bounding box center [321, 50] width 642 height 25
click at [17, 59] on icon at bounding box center [16, 56] width 4 height 9
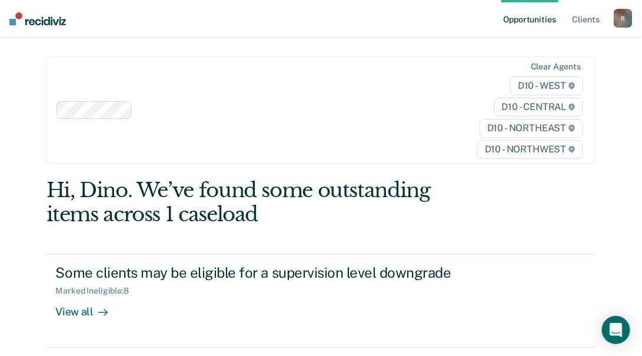
scroll to position [107, 0]
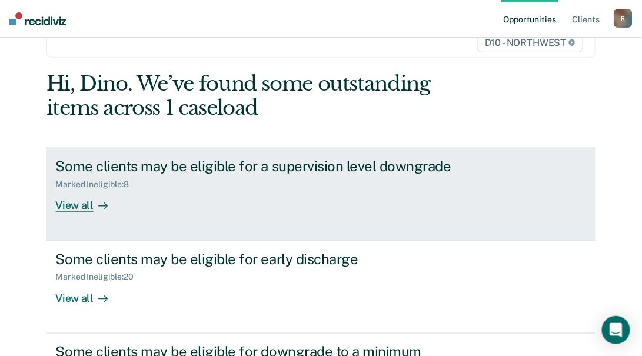
click at [65, 202] on div "View all" at bounding box center [89, 201] width 66 height 23
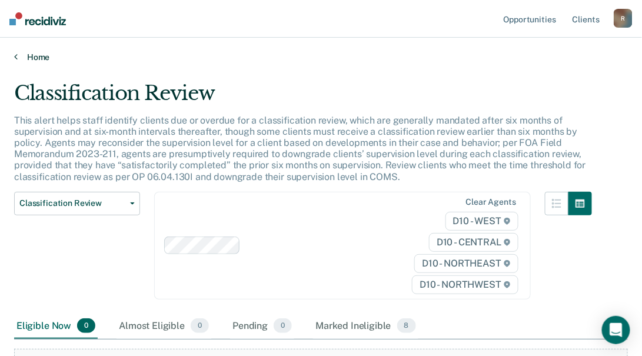
click at [15, 59] on icon at bounding box center [16, 56] width 4 height 9
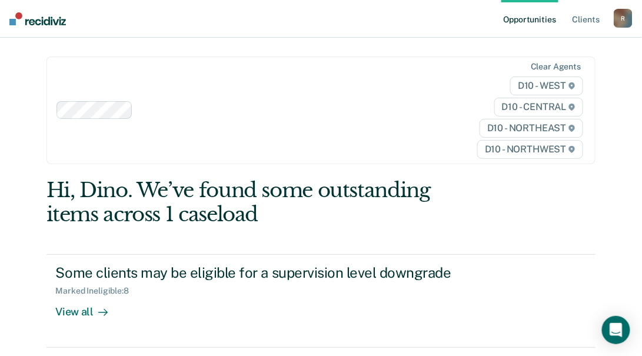
click at [621, 20] on div "R" at bounding box center [623, 18] width 19 height 19
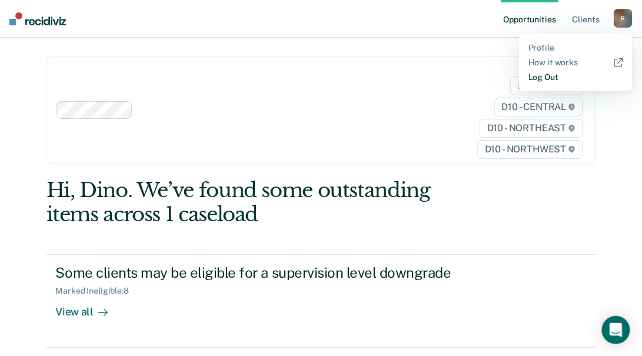
click at [541, 78] on link "Log Out" at bounding box center [576, 77] width 95 height 10
